Goal: Information Seeking & Learning: Learn about a topic

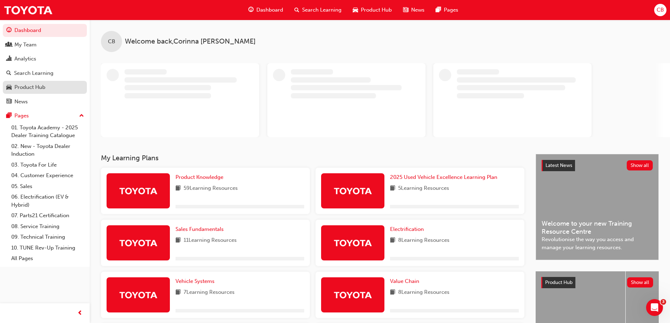
click at [44, 87] on div "Product Hub" at bounding box center [29, 87] width 31 height 8
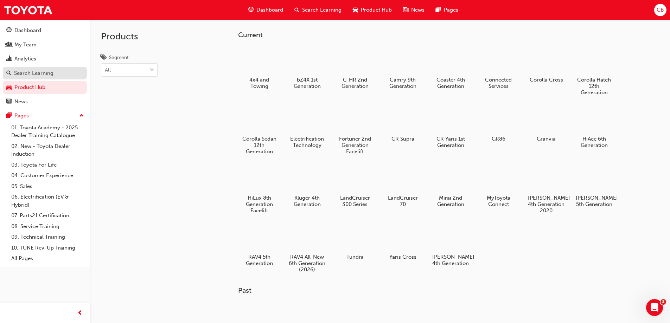
click at [37, 72] on div "Search Learning" at bounding box center [33, 73] width 39 height 8
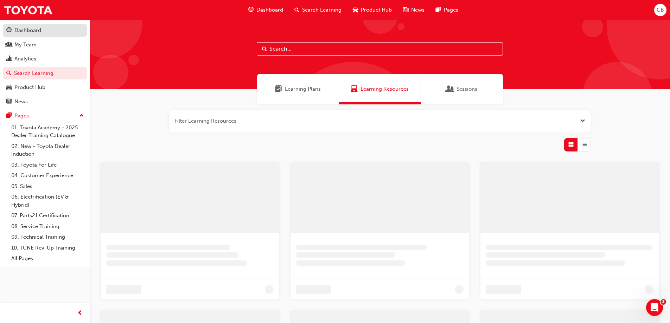
click at [31, 31] on div "Dashboard" at bounding box center [27, 30] width 27 height 8
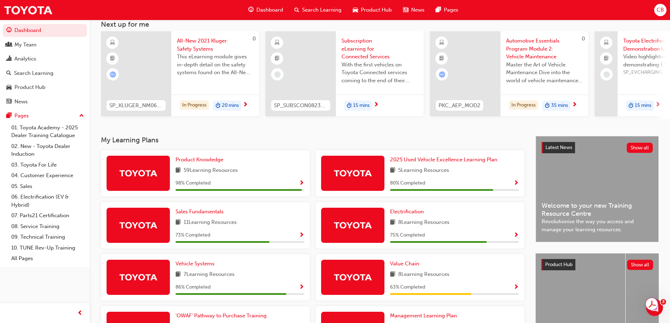
scroll to position [106, 0]
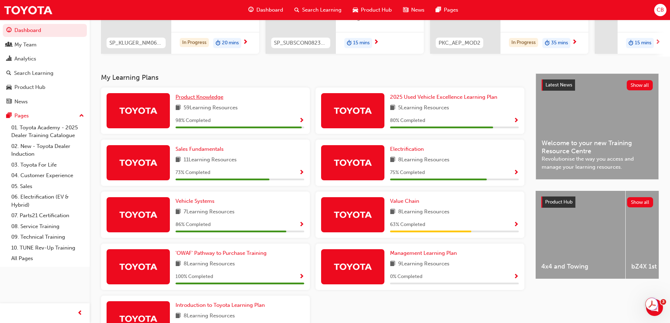
click at [207, 100] on span "Product Knowledge" at bounding box center [199, 97] width 48 height 6
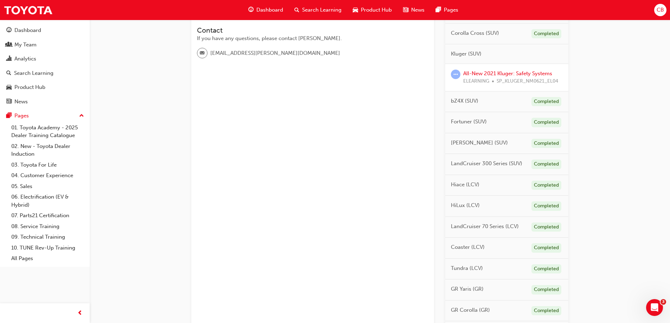
scroll to position [189, 0]
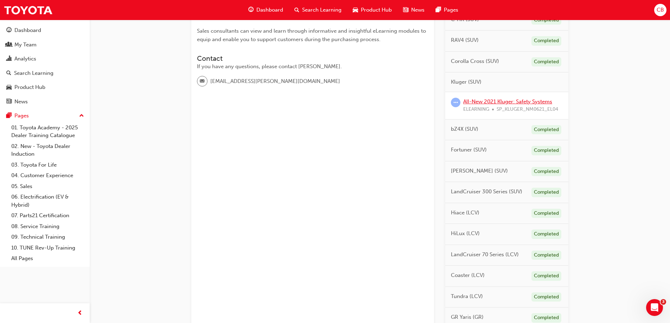
click at [486, 100] on link "All-New 2021 Kluger: Safety Systems" at bounding box center [507, 101] width 89 height 6
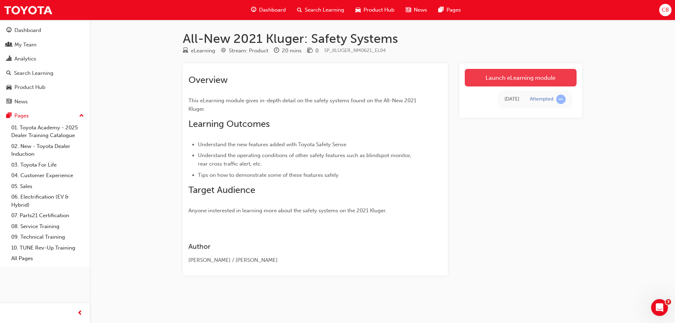
click at [520, 78] on link "Launch eLearning module" at bounding box center [521, 78] width 112 height 18
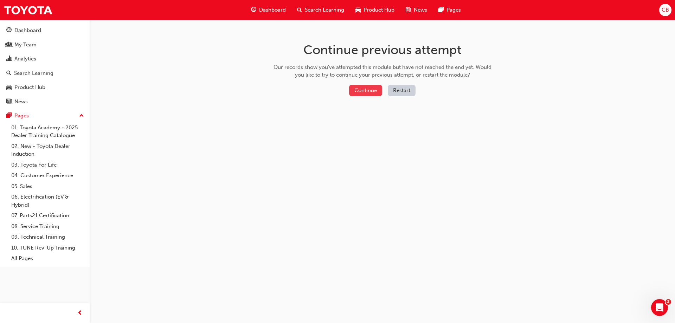
click at [377, 89] on button "Continue" at bounding box center [365, 91] width 33 height 12
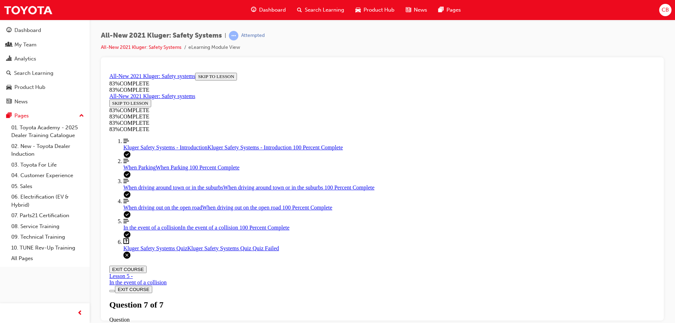
scroll to position [111, 0]
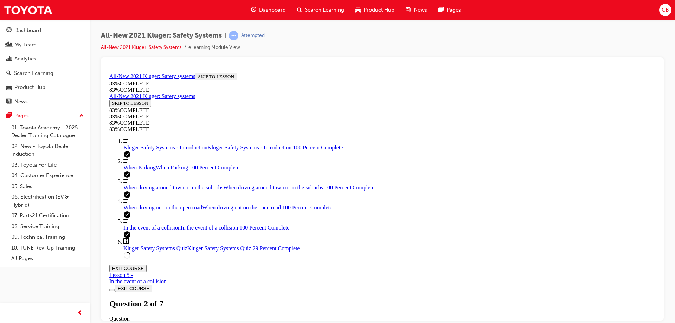
scroll to position [131, 0]
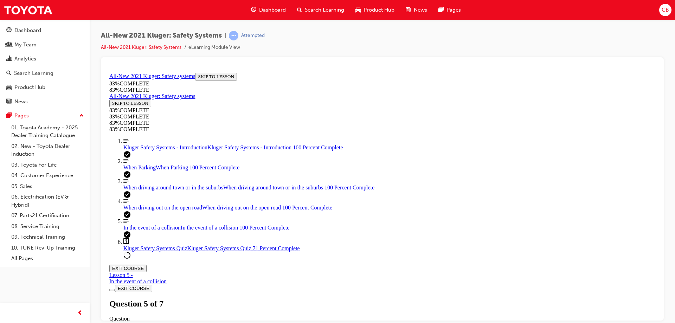
drag, startPoint x: 392, startPoint y: 241, endPoint x: 469, endPoint y: 153, distance: 116.7
drag, startPoint x: 397, startPoint y: 199, endPoint x: 463, endPoint y: 244, distance: 79.3
drag, startPoint x: 392, startPoint y: 200, endPoint x: 465, endPoint y: 204, distance: 73.3
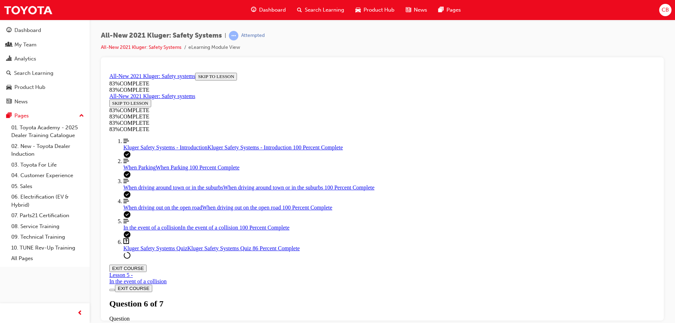
scroll to position [201, 0]
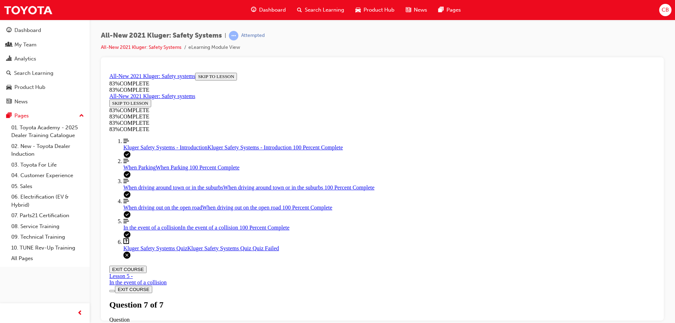
scroll to position [25, 0]
click at [139, 150] on span "Kluger Safety Systems - Introduction" at bounding box center [165, 147] width 84 height 6
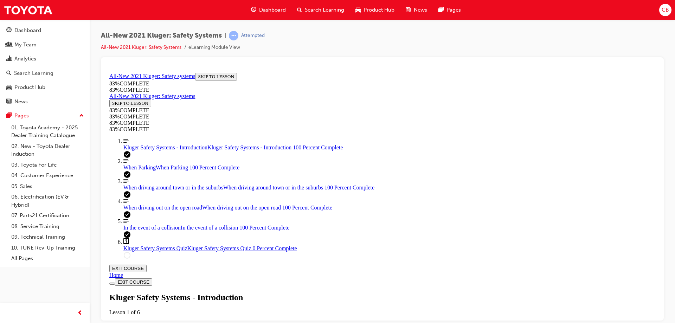
scroll to position [165, 0]
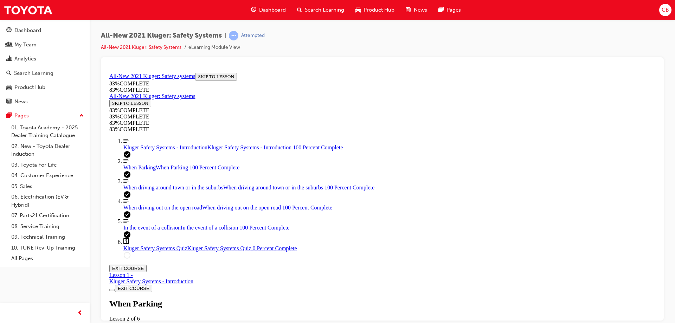
scroll to position [1501, 0]
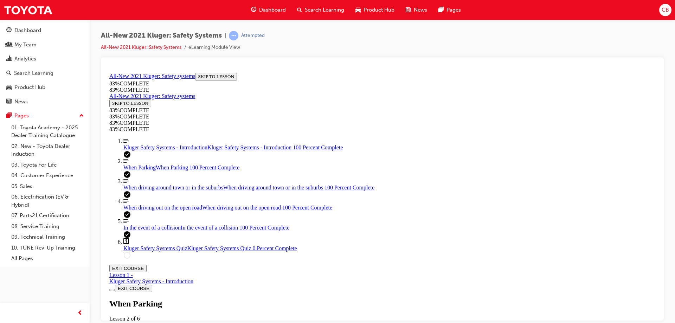
scroll to position [2332, 0]
drag, startPoint x: 288, startPoint y: 273, endPoint x: 360, endPoint y: 274, distance: 71.8
drag, startPoint x: 361, startPoint y: 274, endPoint x: 442, endPoint y: 272, distance: 81.3
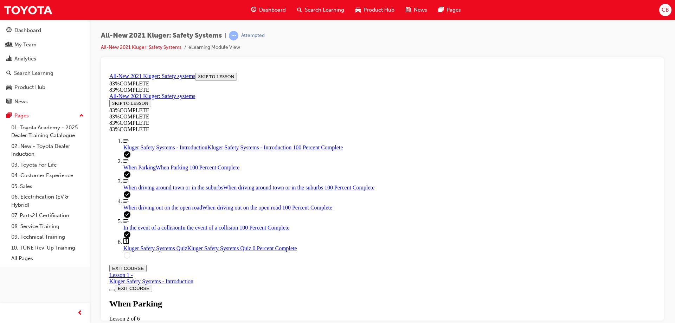
drag, startPoint x: 448, startPoint y: 273, endPoint x: 521, endPoint y: 276, distance: 73.2
drag, startPoint x: 519, startPoint y: 272, endPoint x: 456, endPoint y: 276, distance: 62.7
drag, startPoint x: 456, startPoint y: 275, endPoint x: 354, endPoint y: 271, distance: 102.1
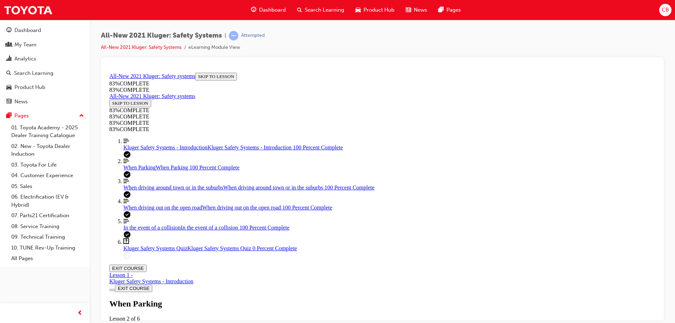
drag, startPoint x: 357, startPoint y: 273, endPoint x: 235, endPoint y: 274, distance: 121.7
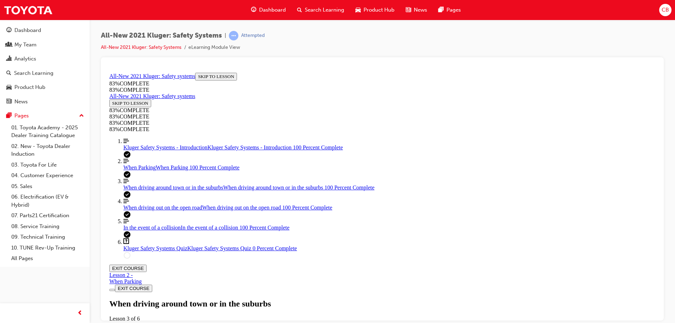
drag, startPoint x: 317, startPoint y: 308, endPoint x: 344, endPoint y: 309, distance: 26.4
drag, startPoint x: 350, startPoint y: 307, endPoint x: 369, endPoint y: 308, distance: 18.7
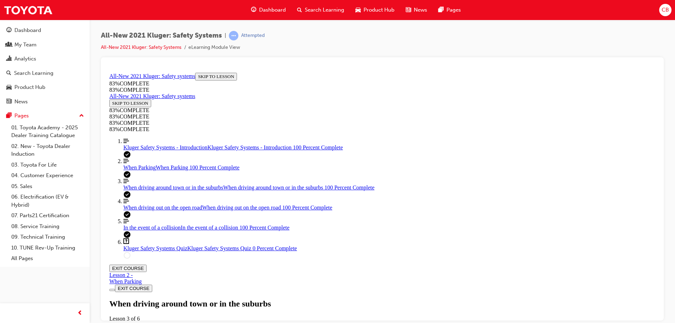
drag, startPoint x: 372, startPoint y: 307, endPoint x: 357, endPoint y: 308, distance: 15.5
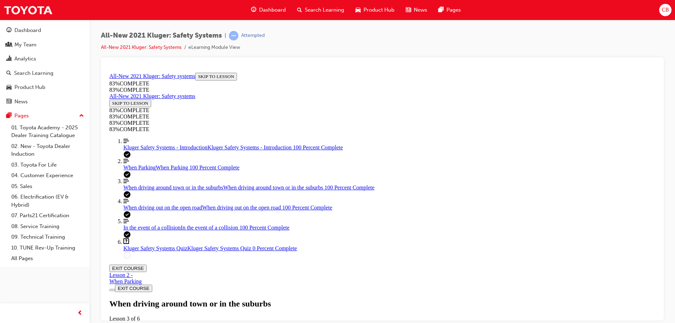
scroll to position [1464, 0]
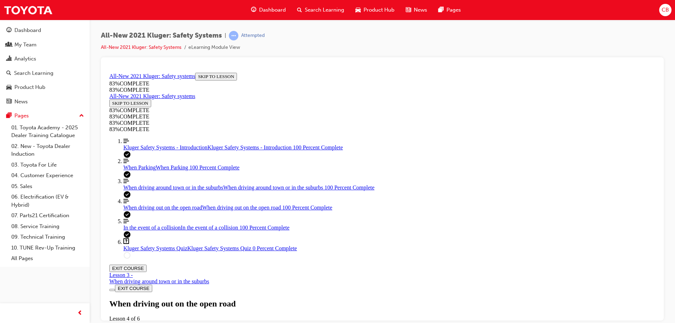
scroll to position [833, 0]
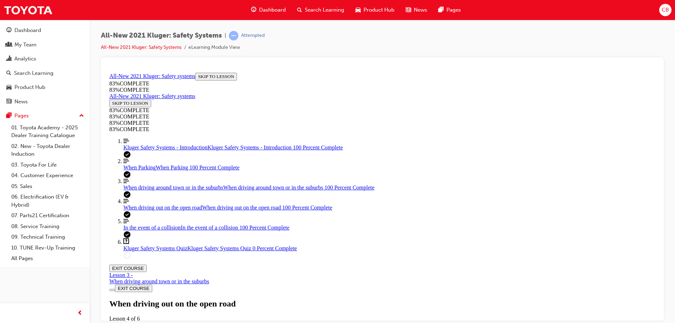
scroll to position [2451, 0]
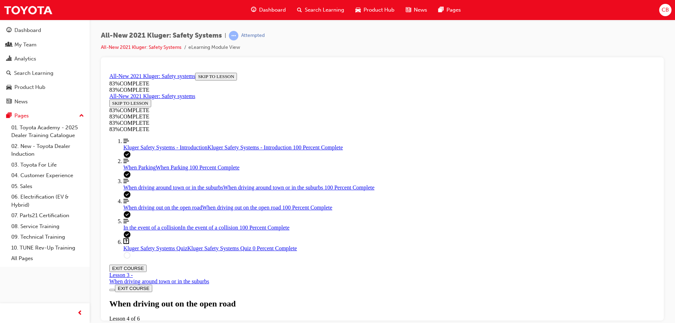
scroll to position [3400, 0]
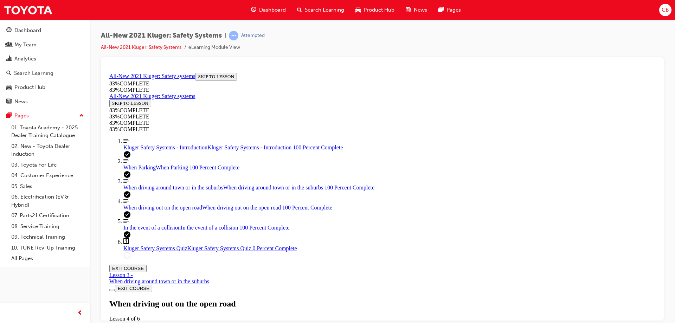
scroll to position [4301, 0]
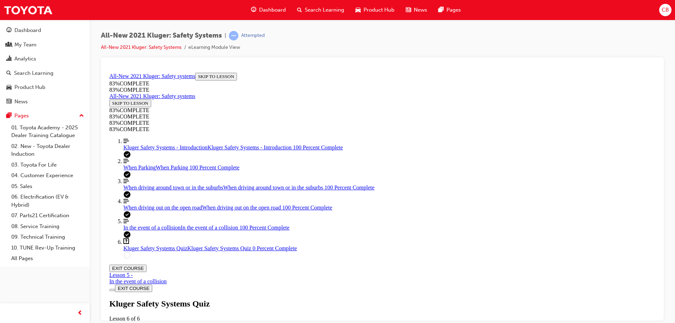
scroll to position [26, 0]
click at [162, 230] on span "In the event of a collision" at bounding box center [151, 227] width 57 height 6
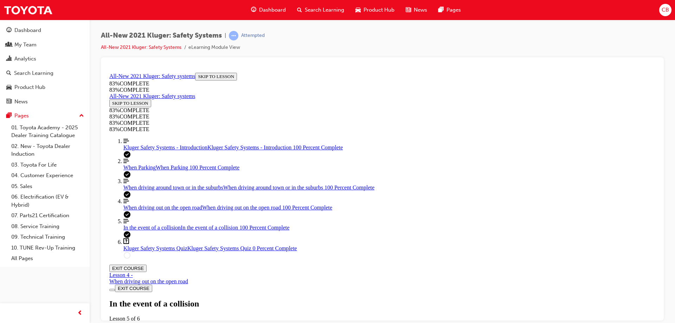
click at [162, 251] on span "Kluger Safety Systems Quiz" at bounding box center [155, 248] width 64 height 6
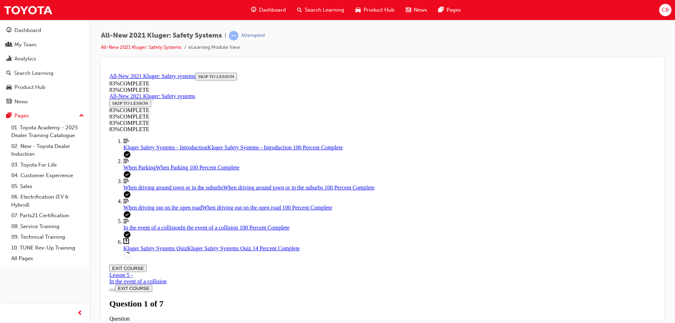
drag, startPoint x: 380, startPoint y: 224, endPoint x: 493, endPoint y: 260, distance: 118.8
drag, startPoint x: 380, startPoint y: 189, endPoint x: 518, endPoint y: 231, distance: 143.8
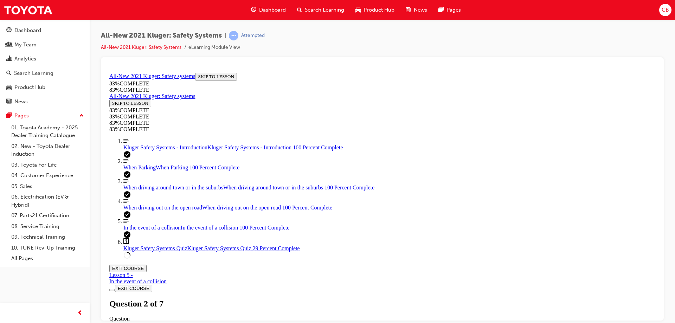
drag, startPoint x: 391, startPoint y: 191, endPoint x: 419, endPoint y: 190, distance: 27.5
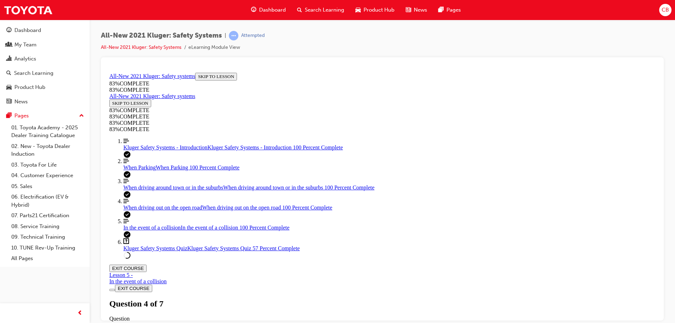
scroll to position [96, 0]
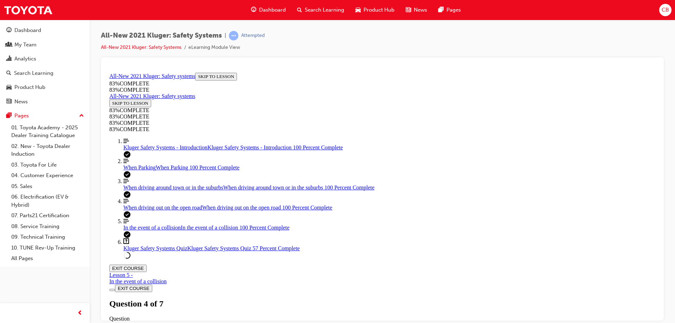
scroll to position [157, 0]
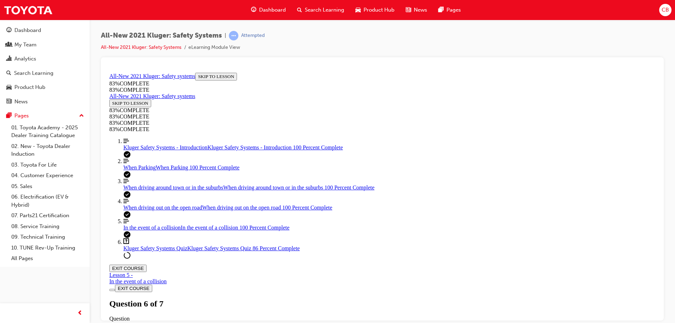
scroll to position [166, 0]
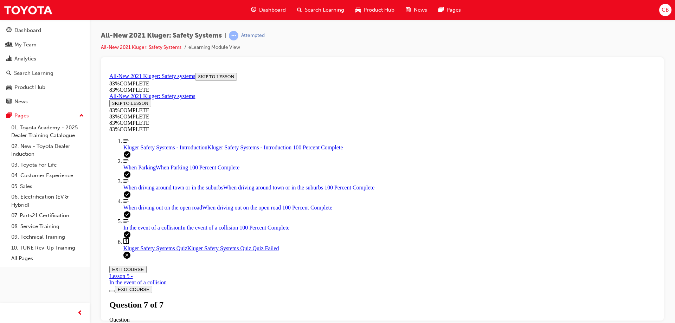
scroll to position [111, 0]
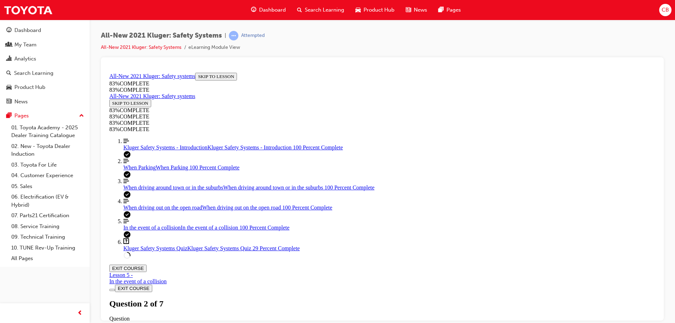
scroll to position [237, 0]
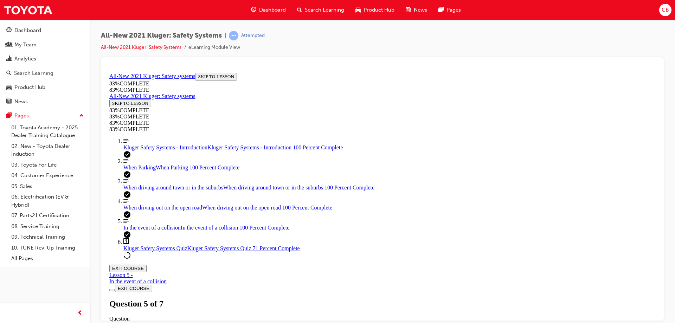
drag, startPoint x: 378, startPoint y: 237, endPoint x: 422, endPoint y: 153, distance: 94.4
drag, startPoint x: 387, startPoint y: 193, endPoint x: 436, endPoint y: 196, distance: 48.6
drag, startPoint x: 371, startPoint y: 238, endPoint x: 451, endPoint y: 244, distance: 79.7
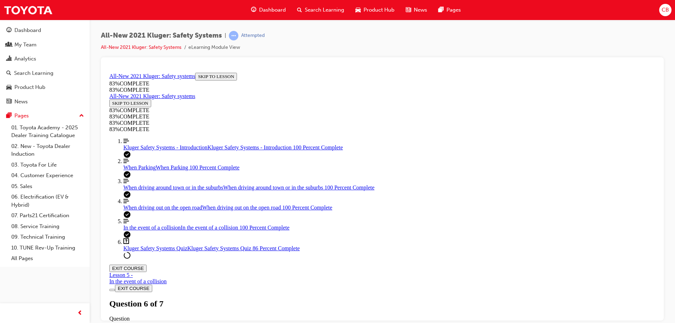
scroll to position [122, 0]
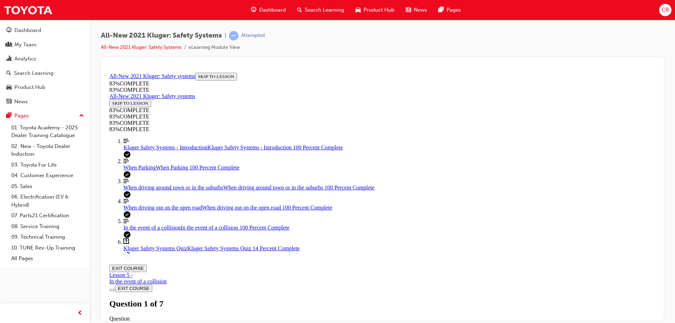
click at [153, 210] on span "When driving out on the open road" at bounding box center [162, 207] width 79 height 6
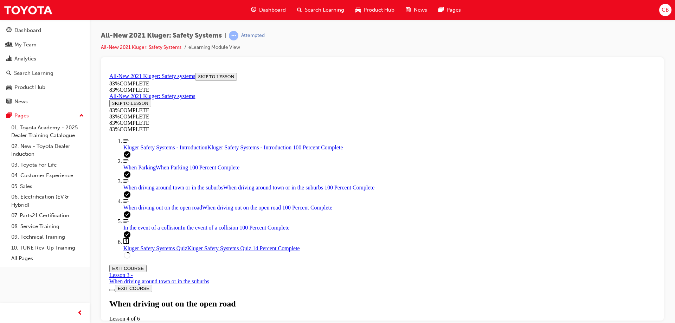
scroll to position [3295, 0]
click at [167, 251] on span "Kluger Safety Systems Quiz" at bounding box center [155, 248] width 64 height 6
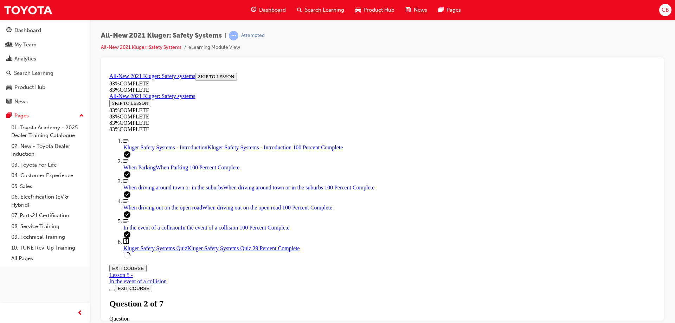
scroll to position [131, 0]
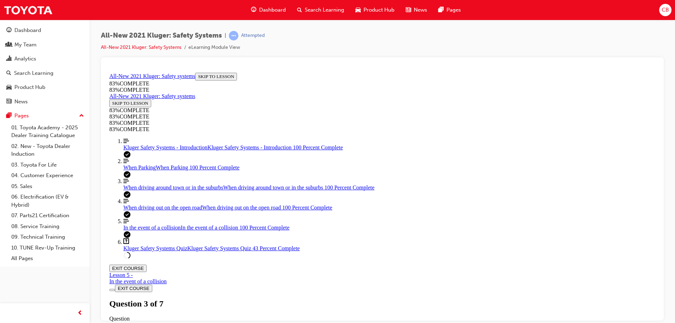
drag, startPoint x: 404, startPoint y: 149, endPoint x: 461, endPoint y: 150, distance: 57.0
drag, startPoint x: 396, startPoint y: 199, endPoint x: 471, endPoint y: 202, distance: 75.3
drag, startPoint x: 394, startPoint y: 238, endPoint x: 462, endPoint y: 235, distance: 67.9
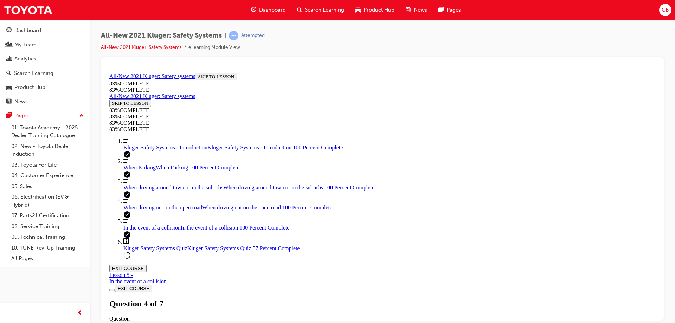
scroll to position [157, 0]
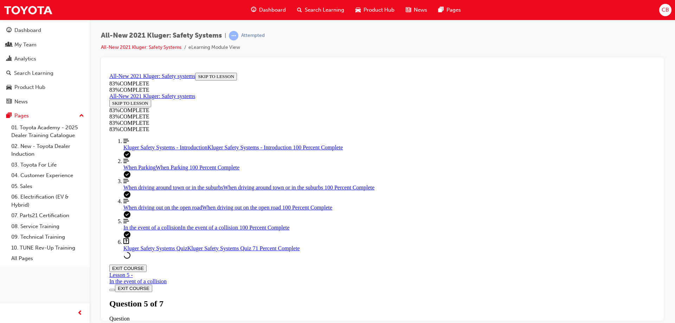
scroll to position [26, 0]
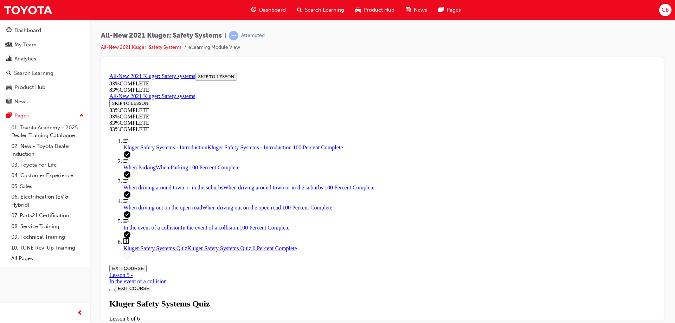
scroll to position [25, 0]
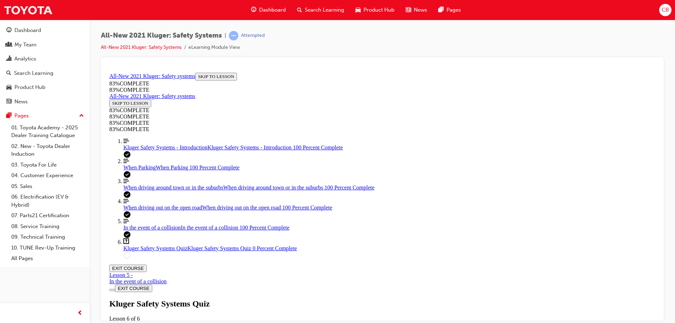
scroll to position [26, 0]
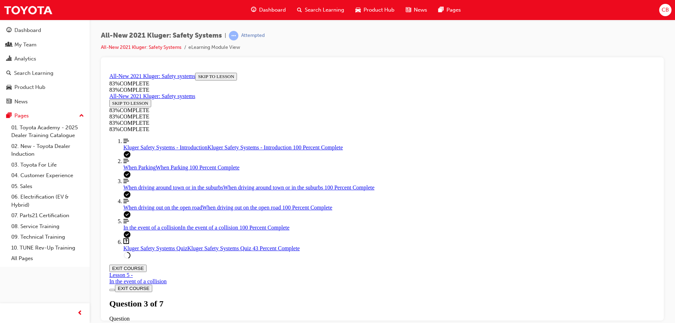
scroll to position [166, 0]
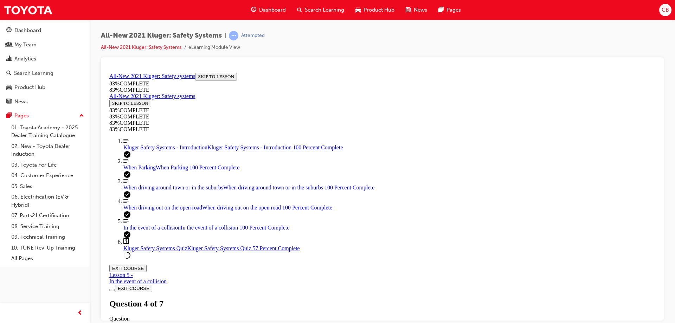
drag, startPoint x: 377, startPoint y: 222, endPoint x: 457, endPoint y: 222, distance: 80.2
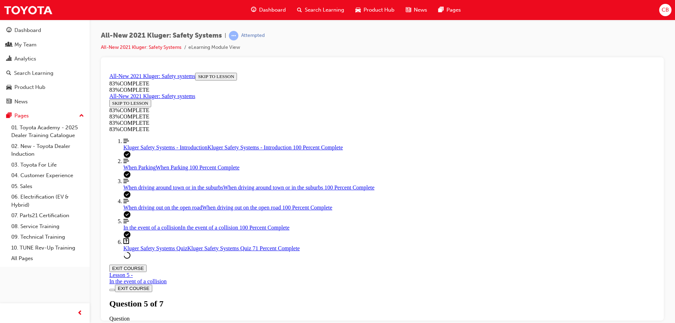
drag, startPoint x: 388, startPoint y: 263, endPoint x: 466, endPoint y: 262, distance: 78.1
drag, startPoint x: 375, startPoint y: 309, endPoint x: 483, endPoint y: 309, distance: 108.0
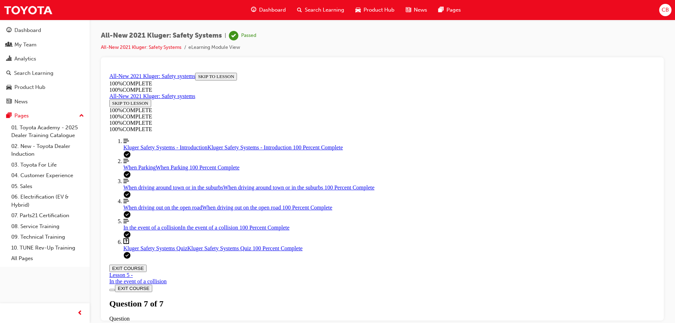
click at [147, 264] on button "EXIT COURSE" at bounding box center [127, 267] width 37 height 7
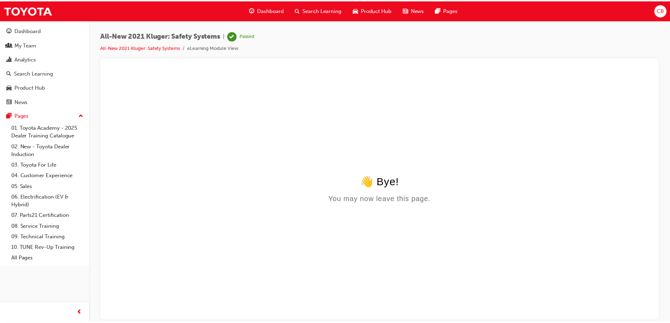
scroll to position [0, 0]
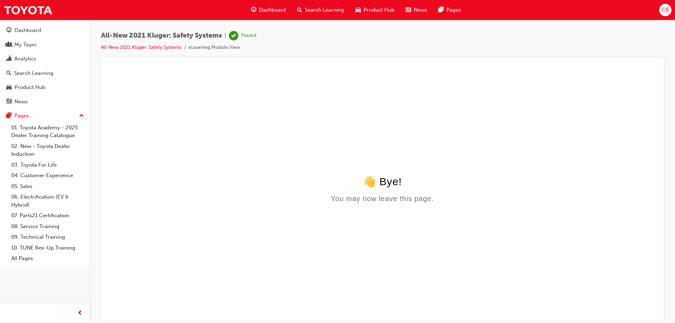
click at [269, 10] on span "Dashboard" at bounding box center [272, 10] width 27 height 8
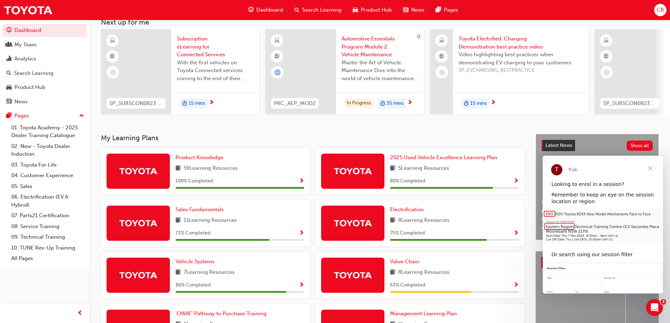
scroll to position [35, 0]
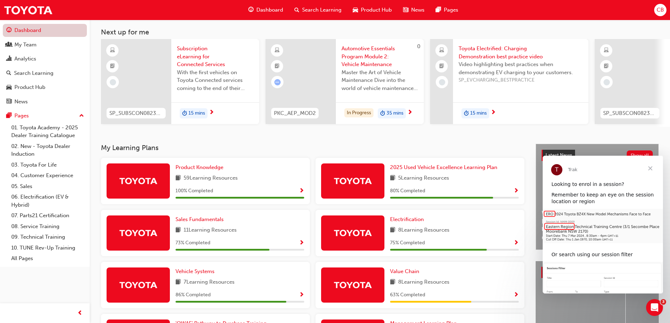
click at [26, 28] on link "Dashboard" at bounding box center [45, 30] width 84 height 13
click at [35, 76] on div "Search Learning" at bounding box center [33, 73] width 39 height 8
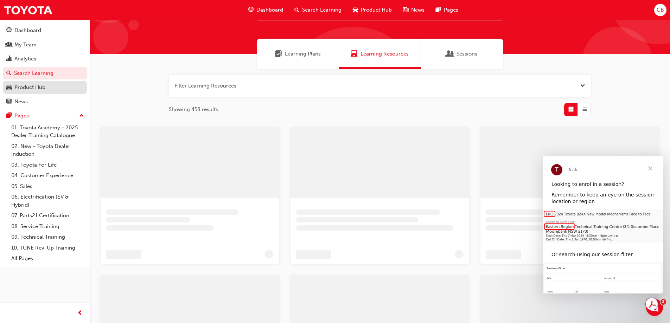
click at [31, 93] on link "Product Hub" at bounding box center [45, 87] width 84 height 13
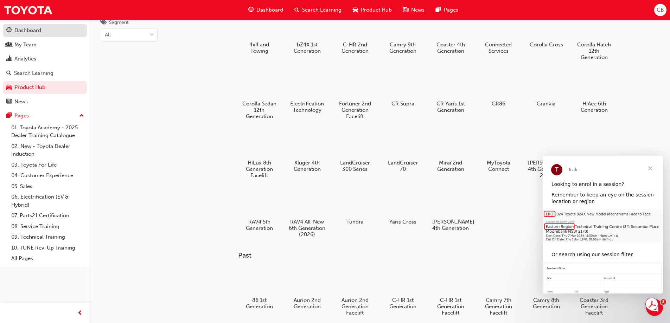
click at [36, 34] on div "Dashboard" at bounding box center [27, 30] width 27 height 8
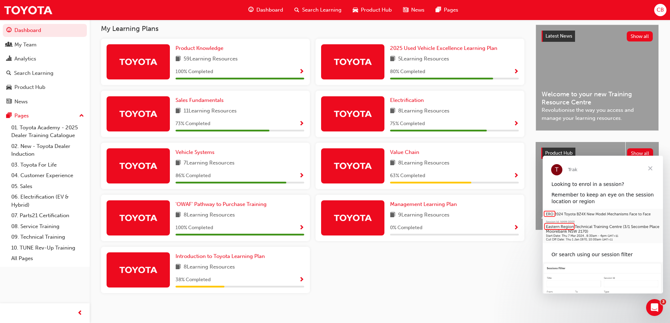
scroll to position [162, 0]
